Goal: Transaction & Acquisition: Book appointment/travel/reservation

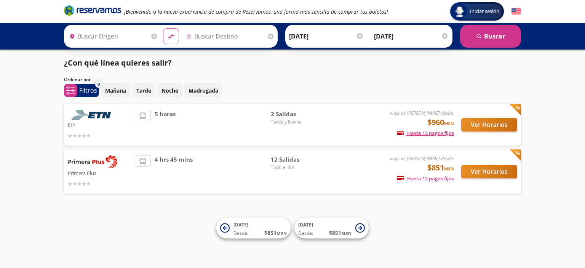
type input "[GEOGRAPHIC_DATA], [GEOGRAPHIC_DATA]"
type input "[GEOGRAPHIC_DATA][PERSON_NAME], [GEOGRAPHIC_DATA][PERSON_NAME]"
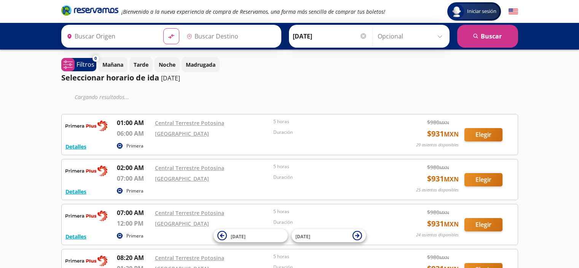
type input "[GEOGRAPHIC_DATA][PERSON_NAME], [GEOGRAPHIC_DATA][PERSON_NAME]"
type input "[GEOGRAPHIC_DATA], [GEOGRAPHIC_DATA]"
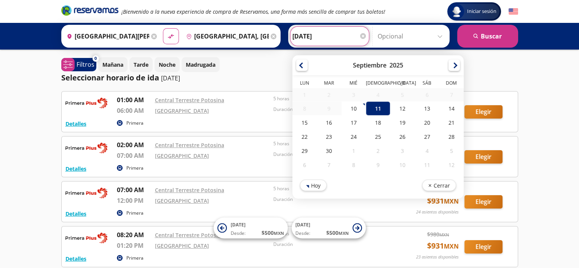
click at [302, 37] on input "[DATE]" at bounding box center [330, 36] width 75 height 19
click at [370, 136] on div "25" at bounding box center [378, 137] width 24 height 14
type input "[DATE]"
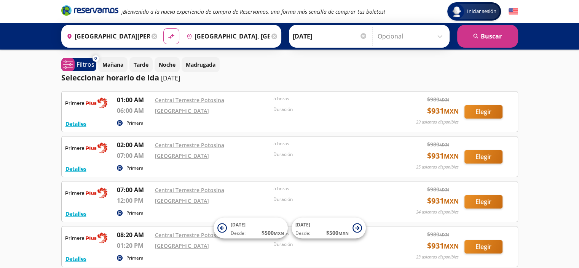
click at [272, 36] on icon at bounding box center [275, 37] width 6 height 6
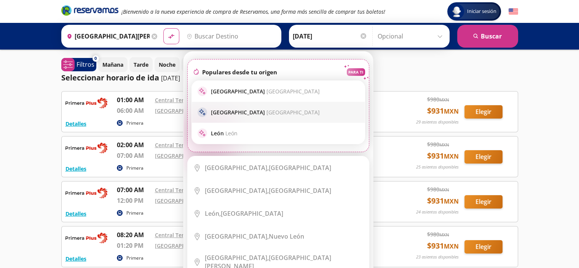
click at [224, 114] on p "Guadalajara [GEOGRAPHIC_DATA]" at bounding box center [265, 112] width 109 height 7
type input "[GEOGRAPHIC_DATA], [GEOGRAPHIC_DATA]"
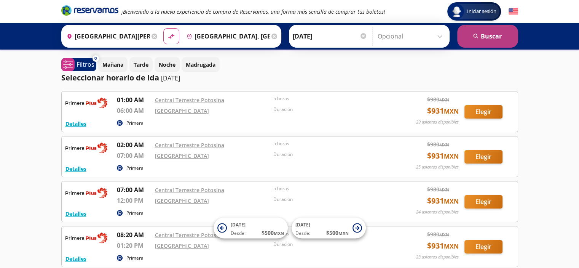
click at [490, 35] on button "search [GEOGRAPHIC_DATA]" at bounding box center [487, 36] width 61 height 23
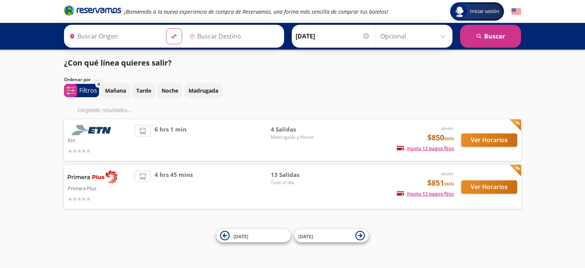
type input "[GEOGRAPHIC_DATA][PERSON_NAME], [GEOGRAPHIC_DATA][PERSON_NAME]"
type input "[GEOGRAPHIC_DATA], [GEOGRAPHIC_DATA]"
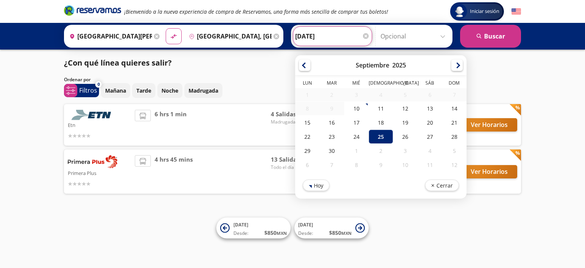
click at [295, 37] on input "[DATE]" at bounding box center [332, 36] width 75 height 19
click at [449, 134] on div "28" at bounding box center [454, 137] width 24 height 14
type input "[DATE]"
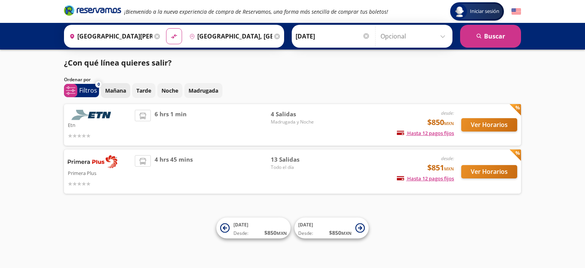
click at [117, 91] on p "Mañana" at bounding box center [115, 90] width 21 height 8
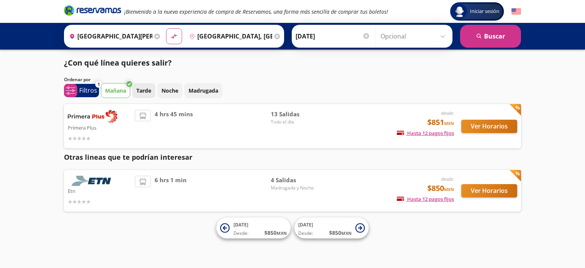
click at [145, 89] on p "Tarde" at bounding box center [143, 90] width 15 height 8
click at [129, 82] on icon at bounding box center [129, 84] width 6 height 6
click at [130, 82] on icon at bounding box center [129, 84] width 6 height 6
click at [81, 125] on p "Primera Plus" at bounding box center [99, 127] width 63 height 9
drag, startPoint x: 155, startPoint y: 221, endPoint x: 156, endPoint y: 214, distance: 7.0
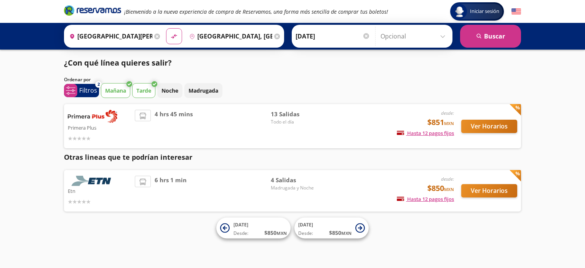
click at [156, 220] on div "Iniciar sesión Iniciar sesión ¡Bienvenido a la nueva experiencia de compra de R…" at bounding box center [292, 134] width 585 height 268
click at [148, 92] on p "Tarde" at bounding box center [143, 90] width 15 height 8
click at [119, 93] on p "Mañana" at bounding box center [115, 90] width 21 height 8
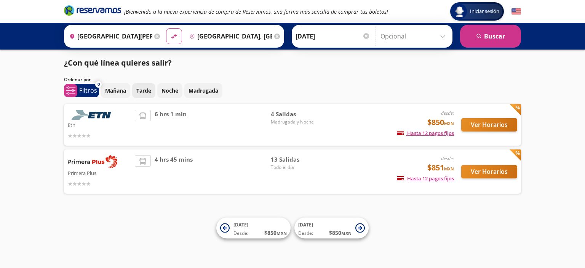
click at [143, 90] on p "Tarde" at bounding box center [143, 90] width 15 height 8
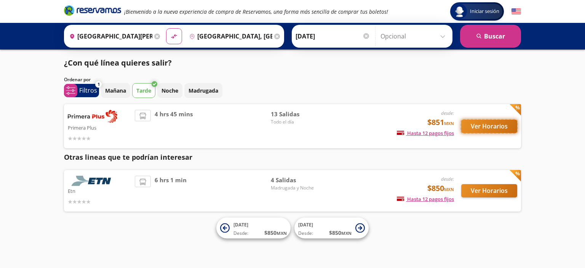
click at [472, 123] on button "Ver Horarios" at bounding box center [489, 126] width 56 height 13
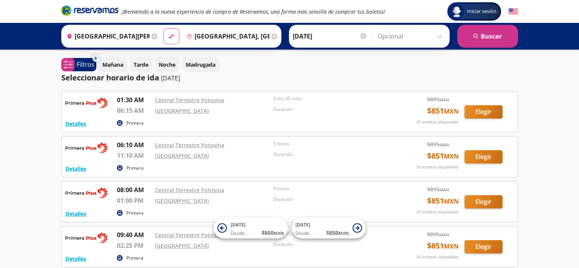
click at [163, 77] on p "[DATE]" at bounding box center [170, 78] width 19 height 9
click at [152, 38] on icon at bounding box center [155, 37] width 6 height 6
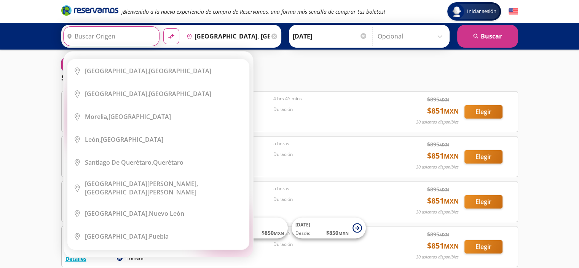
click at [151, 51] on div "Elige tu origen Close Origen heroicons:map-pin-20-solid serch-icon City Icon [G…" at bounding box center [159, 154] width 190 height 206
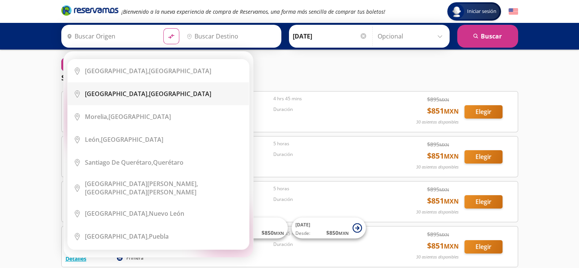
click at [120, 92] on b "[GEOGRAPHIC_DATA]," at bounding box center [117, 94] width 64 height 8
type input "[GEOGRAPHIC_DATA], [GEOGRAPHIC_DATA]"
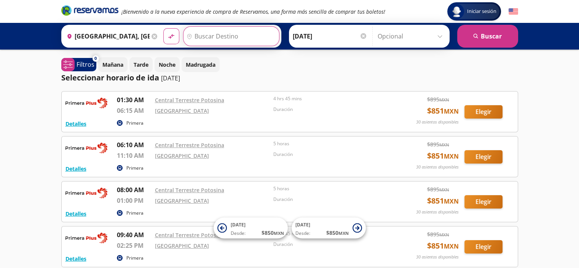
click at [199, 36] on input "Destino" at bounding box center [231, 36] width 94 height 19
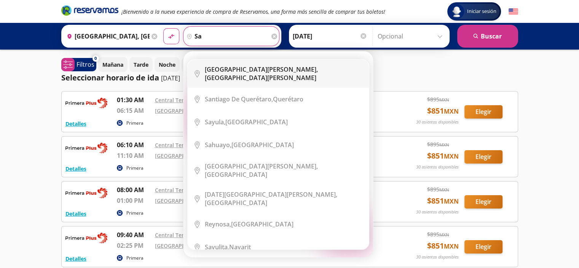
click at [239, 70] on b "[GEOGRAPHIC_DATA][PERSON_NAME]," at bounding box center [261, 69] width 113 height 8
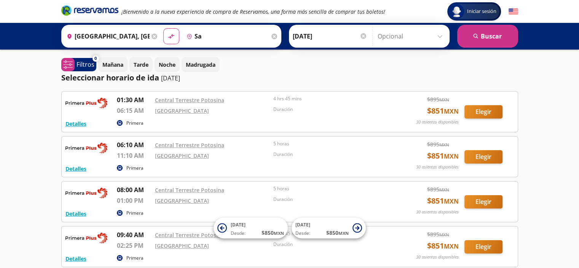
type input "[GEOGRAPHIC_DATA][PERSON_NAME], [GEOGRAPHIC_DATA][PERSON_NAME]"
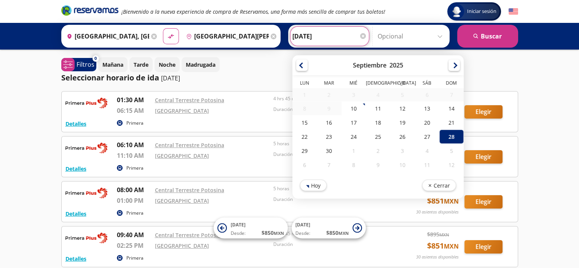
click at [293, 35] on input "[DATE]" at bounding box center [330, 36] width 75 height 19
click at [372, 136] on div "25" at bounding box center [378, 137] width 24 height 14
type input "[DATE]"
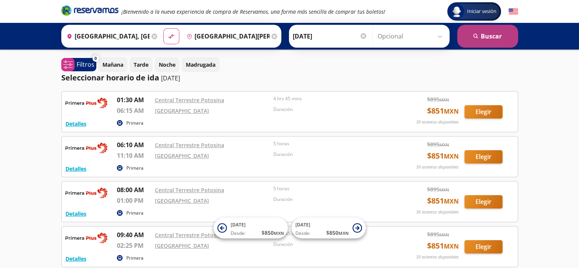
click at [484, 35] on button "search [GEOGRAPHIC_DATA]" at bounding box center [487, 36] width 61 height 23
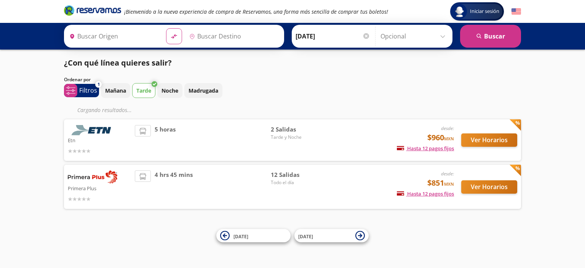
type input "[GEOGRAPHIC_DATA], [GEOGRAPHIC_DATA]"
type input "[GEOGRAPHIC_DATA][PERSON_NAME], [GEOGRAPHIC_DATA][PERSON_NAME]"
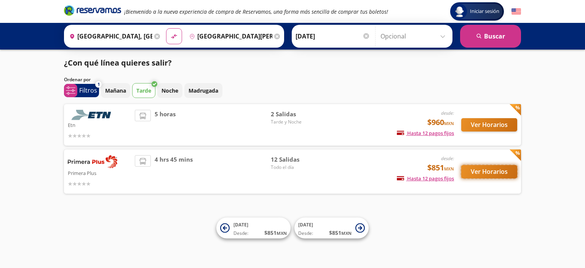
click at [481, 170] on button "Ver Horarios" at bounding box center [489, 171] width 56 height 13
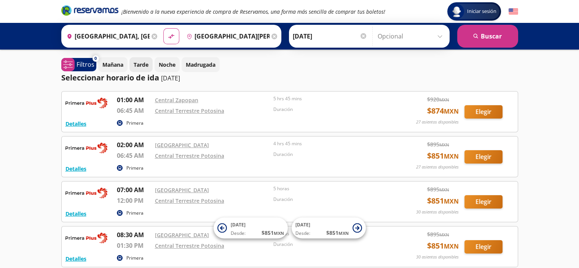
click at [145, 64] on p "Tarde" at bounding box center [141, 65] width 15 height 8
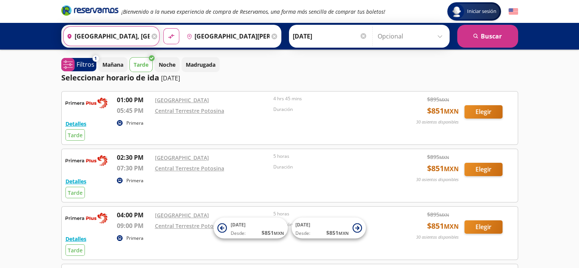
click at [77, 38] on input "[GEOGRAPHIC_DATA], [GEOGRAPHIC_DATA]" at bounding box center [107, 36] width 86 height 19
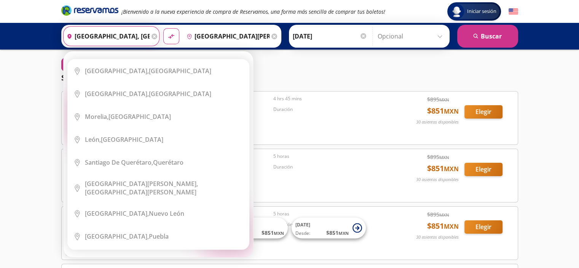
click at [73, 35] on input "[GEOGRAPHIC_DATA], [GEOGRAPHIC_DATA]" at bounding box center [107, 36] width 86 height 19
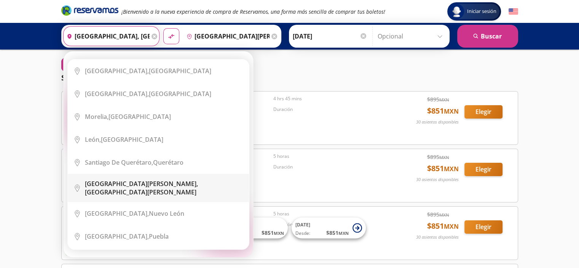
click at [127, 184] on b "[GEOGRAPHIC_DATA][PERSON_NAME]," at bounding box center [141, 183] width 113 height 8
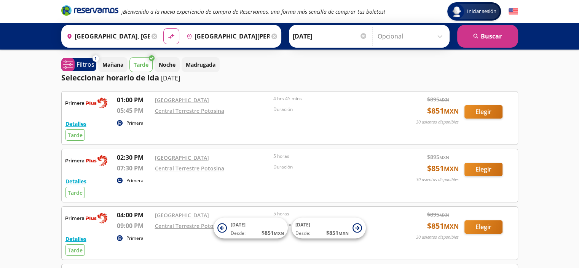
type input "[GEOGRAPHIC_DATA][PERSON_NAME], [GEOGRAPHIC_DATA][PERSON_NAME]"
click at [192, 33] on input "Destino" at bounding box center [231, 36] width 94 height 19
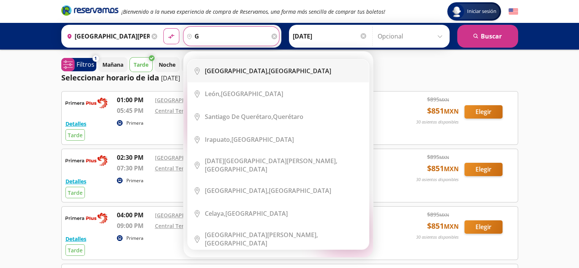
click at [235, 71] on b "[GEOGRAPHIC_DATA]," at bounding box center [237, 71] width 64 height 8
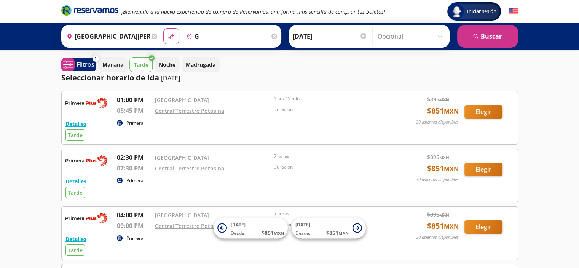
type input "[GEOGRAPHIC_DATA], [GEOGRAPHIC_DATA]"
drag, startPoint x: 294, startPoint y: 35, endPoint x: 311, endPoint y: 39, distance: 17.4
click at [296, 35] on input "[DATE]" at bounding box center [330, 36] width 75 height 19
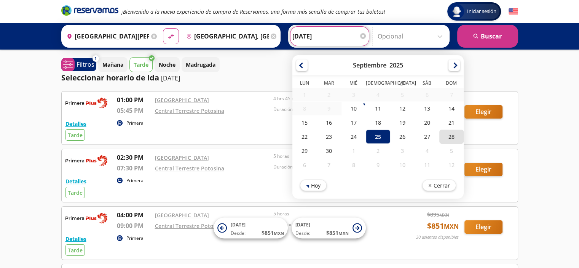
click at [448, 134] on div "28" at bounding box center [451, 137] width 24 height 14
type input "[DATE]"
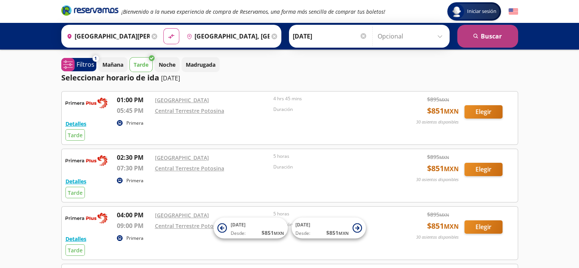
click at [486, 36] on button "search [GEOGRAPHIC_DATA]" at bounding box center [487, 36] width 61 height 23
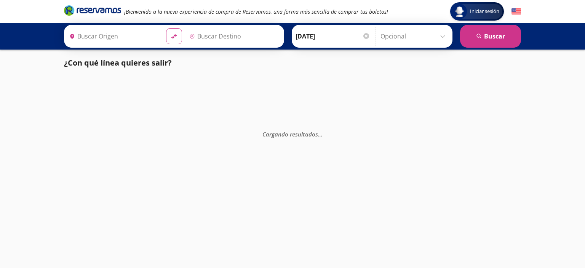
type input "[GEOGRAPHIC_DATA], [GEOGRAPHIC_DATA]"
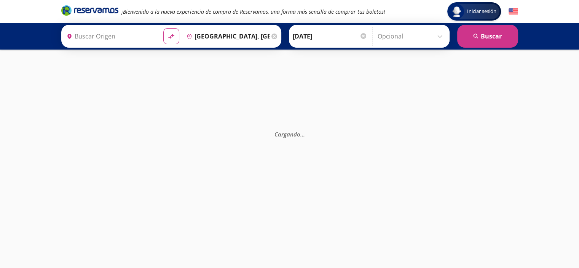
type input "[GEOGRAPHIC_DATA][PERSON_NAME], [GEOGRAPHIC_DATA][PERSON_NAME]"
